Goal: Task Accomplishment & Management: Complete application form

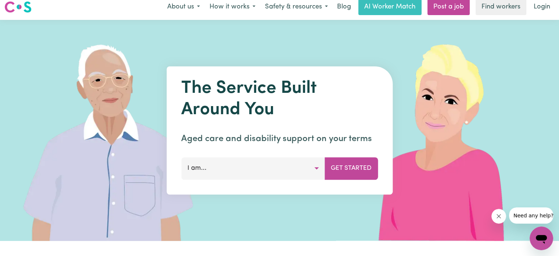
drag, startPoint x: 476, startPoint y: 126, endPoint x: 469, endPoint y: 89, distance: 37.7
click at [469, 89] on img at bounding box center [445, 130] width 219 height 221
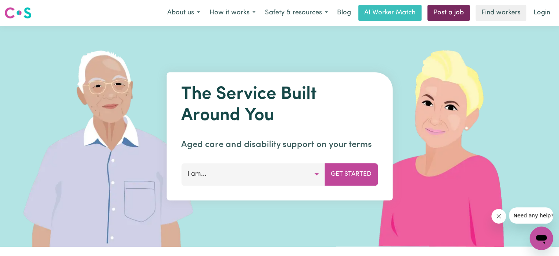
click at [441, 10] on link "Post a job" at bounding box center [449, 13] width 42 height 16
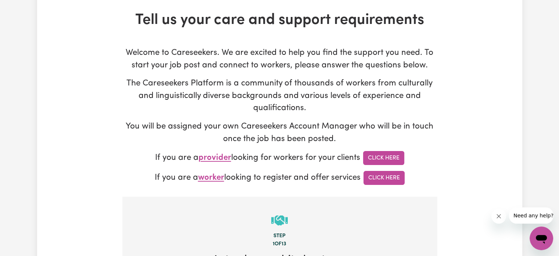
scroll to position [35, 0]
click at [381, 160] on link "Click Here" at bounding box center [383, 157] width 41 height 14
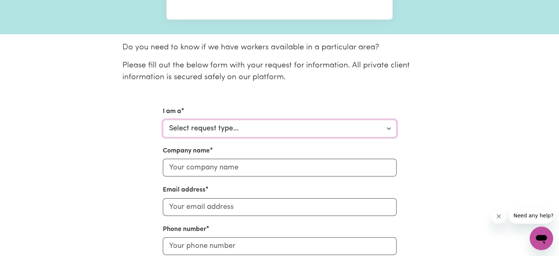
drag, startPoint x: 0, startPoint y: 0, endPoint x: 362, endPoint y: 129, distance: 384.2
click at [362, 129] on select "Select request type... Individual looking for care and support for myself and m…" at bounding box center [280, 128] width 234 height 18
click at [121, 153] on div "I am a Select request type... Individual looking for care and support for mysel…" at bounding box center [279, 235] width 485 height 256
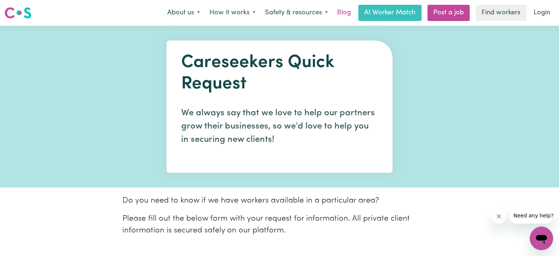
click at [346, 16] on link "Blog" at bounding box center [344, 13] width 23 height 16
